Goal: Transaction & Acquisition: Purchase product/service

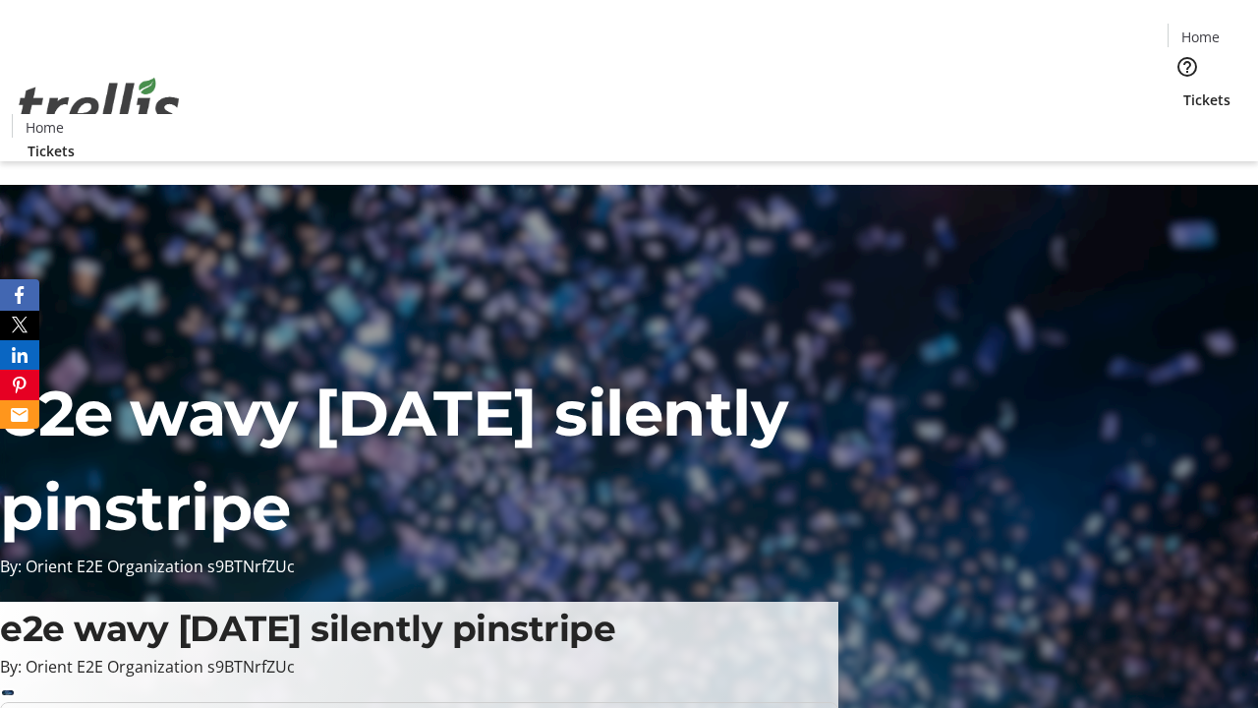
click at [1183, 89] on span "Tickets" at bounding box center [1206, 99] width 47 height 21
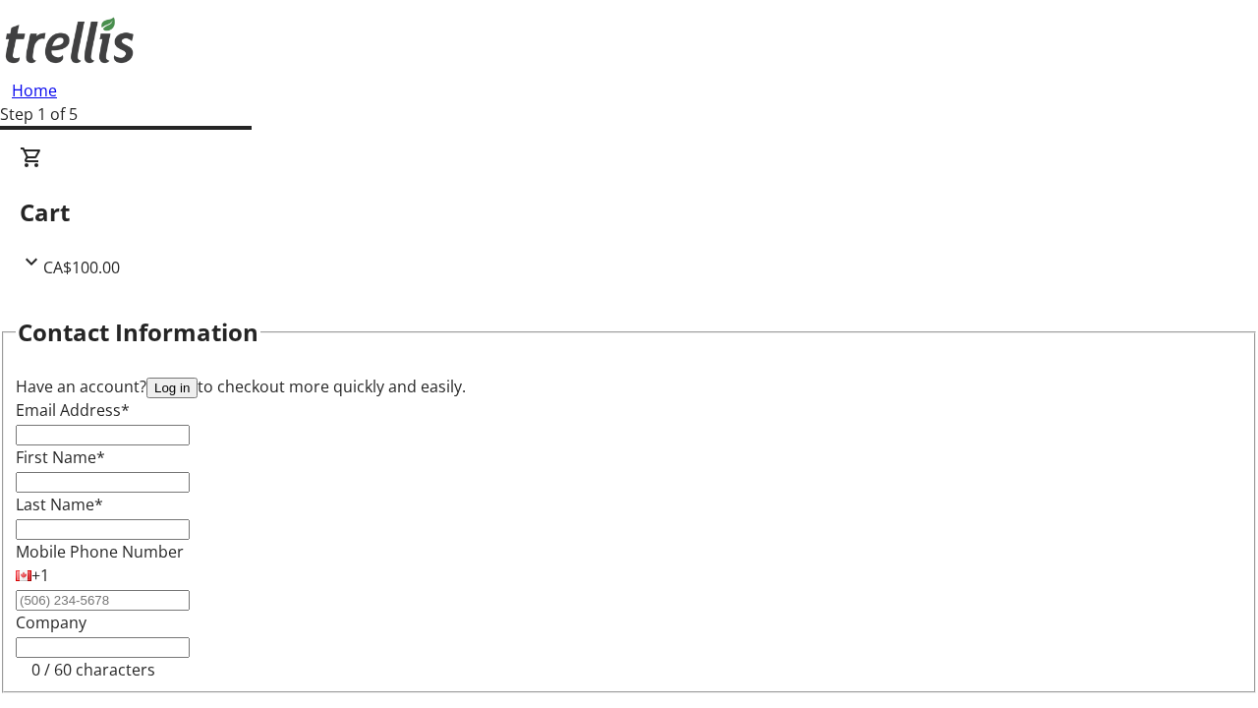
type input "FREE"
type input "[EMAIL_ADDRESS][DOMAIN_NAME]"
type input "[PERSON_NAME]"
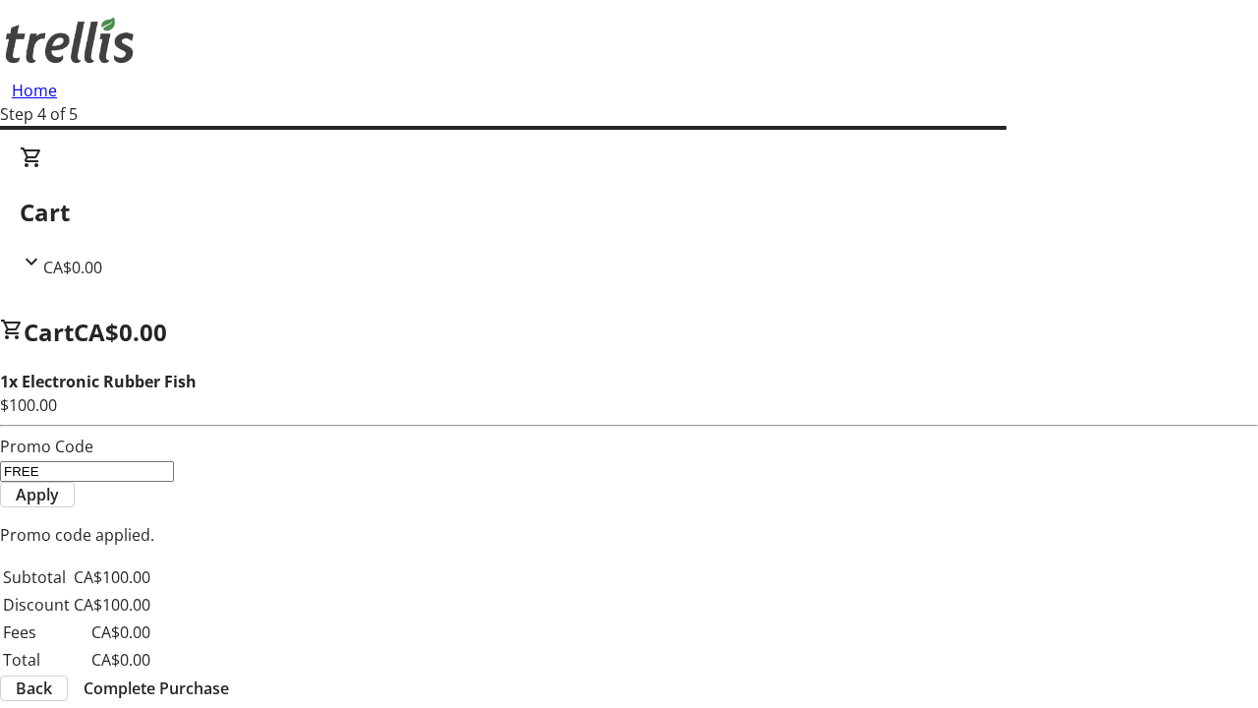
click at [229, 676] on span "Complete Purchase" at bounding box center [156, 688] width 145 height 24
